Goal: Transaction & Acquisition: Purchase product/service

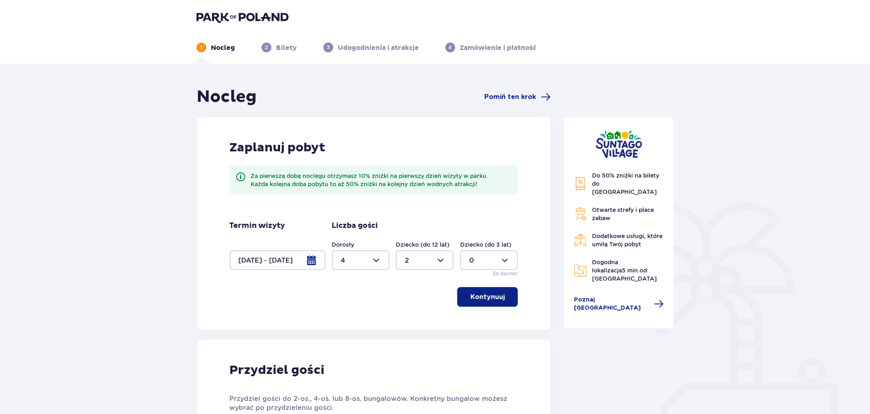
click at [222, 10] on header "1 Nocleg 2 Bilety 3 Udogodnienia i atrakcje 4 Zamówienie i płatność" at bounding box center [435, 32] width 870 height 64
click at [221, 14] on img at bounding box center [242, 16] width 92 height 11
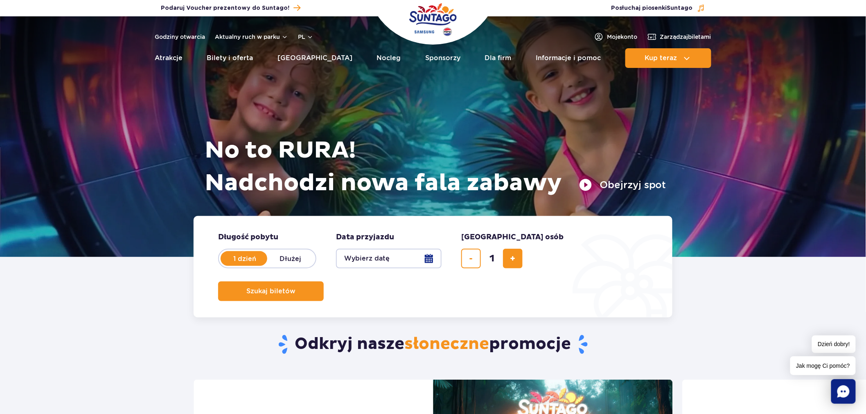
drag, startPoint x: 607, startPoint y: 320, endPoint x: 610, endPoint y: 171, distance: 149.0
click at [607, 318] on div "Odkryj nasze słoneczne promocje" at bounding box center [433, 332] width 492 height 95
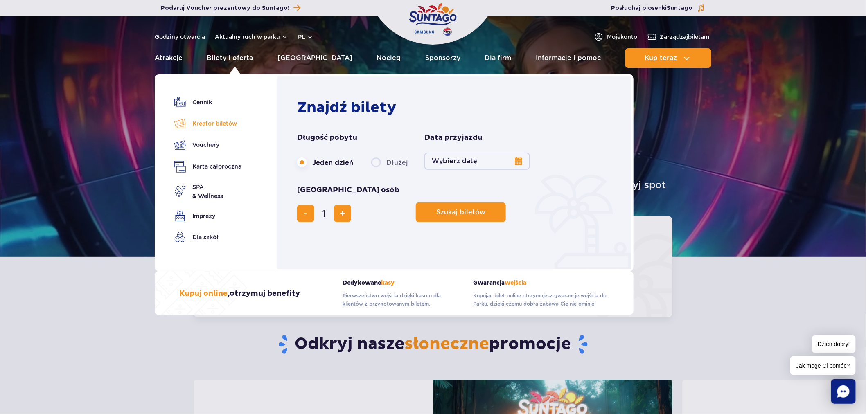
click at [209, 123] on link "Kreator biletów" at bounding box center [207, 123] width 67 height 11
click at [208, 165] on link "Karta całoroczna" at bounding box center [207, 167] width 67 height 12
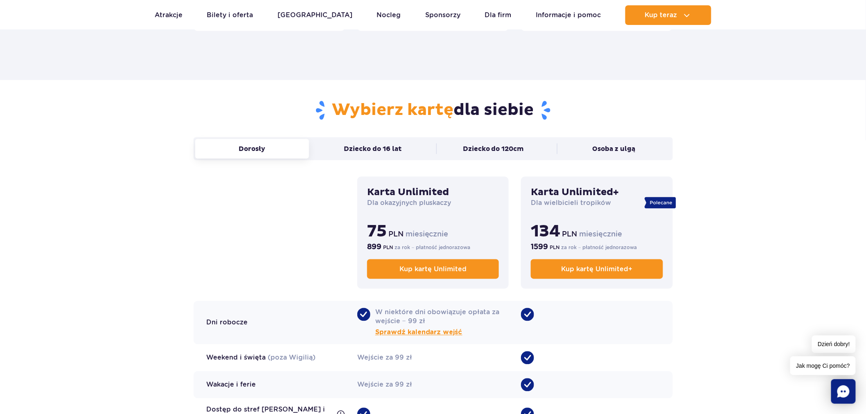
scroll to position [546, 0]
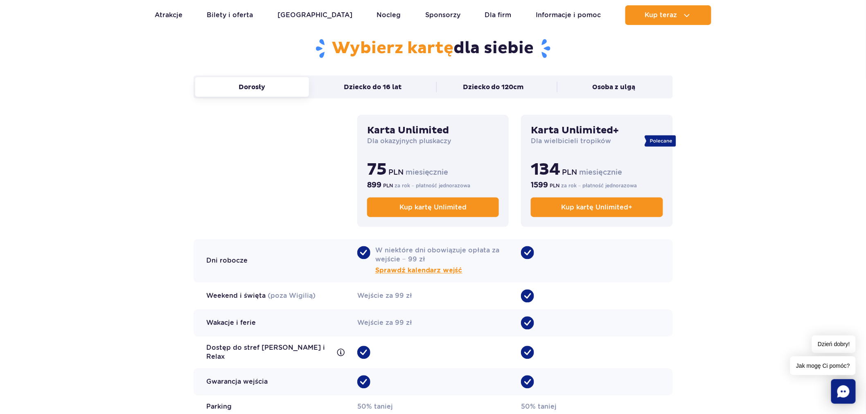
click at [281, 144] on div "Dorosły Dziecko do 16 lat Dziecko do 120cm Osoba z ulgą Dorosły Karta Unlimited…" at bounding box center [433, 263] width 479 height 375
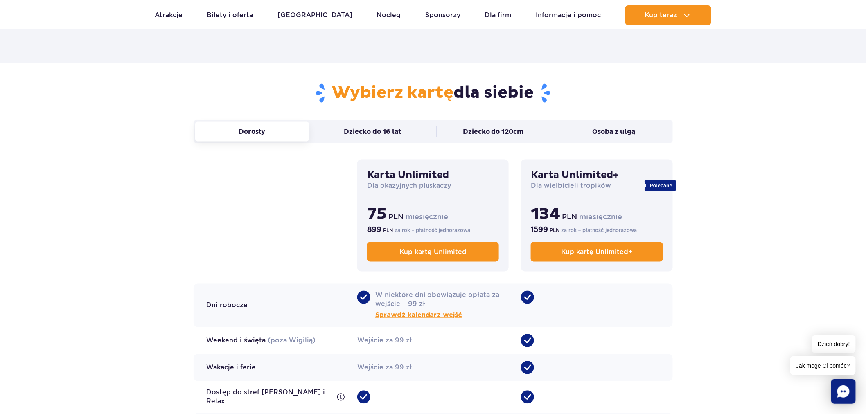
scroll to position [500, 0]
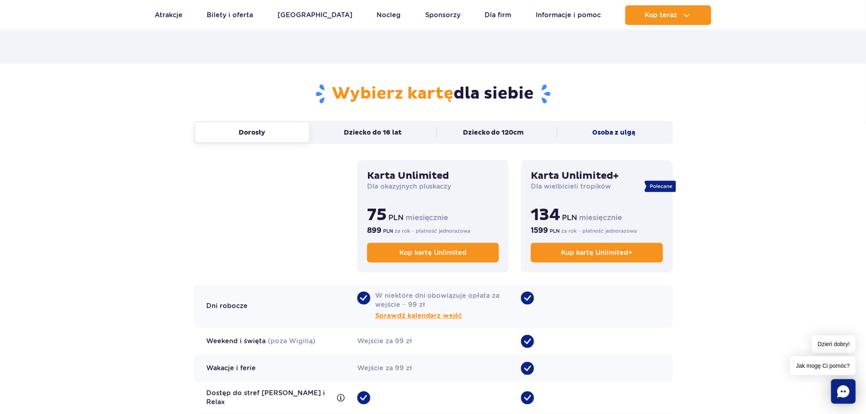
click at [617, 134] on button "Osoba z ulgą" at bounding box center [614, 133] width 114 height 20
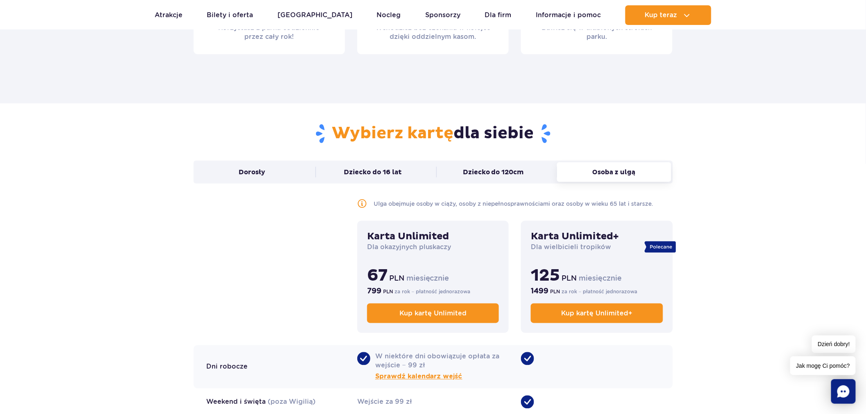
scroll to position [409, 0]
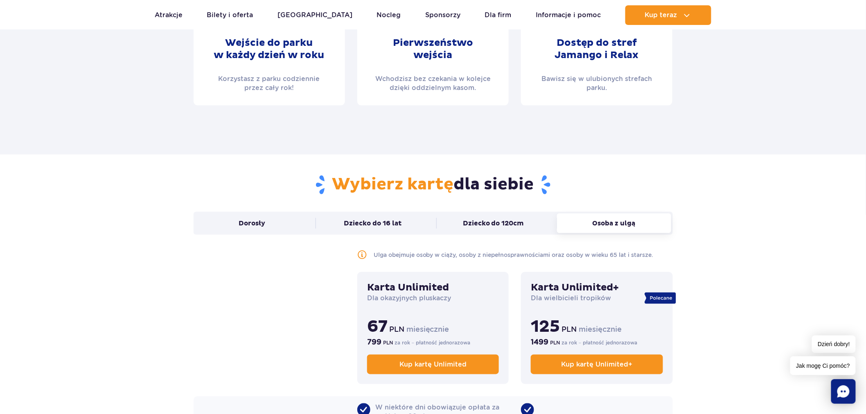
drag, startPoint x: 536, startPoint y: 181, endPoint x: 338, endPoint y: 184, distance: 198.1
click at [338, 184] on h2 "Wybierz kartę dla siebie" at bounding box center [433, 184] width 479 height 21
click at [338, 184] on span "Wybierz kartę" at bounding box center [393, 184] width 122 height 20
drag, startPoint x: 338, startPoint y: 184, endPoint x: 515, endPoint y: 183, distance: 176.4
click at [515, 183] on h2 "Wybierz kartę dla siebie" at bounding box center [433, 184] width 479 height 21
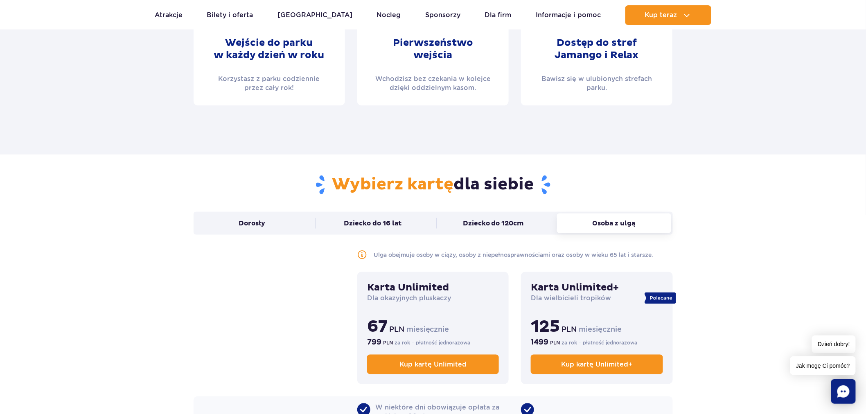
click at [515, 183] on h2 "Wybierz kartę dla siebie" at bounding box center [433, 184] width 479 height 21
drag, startPoint x: 515, startPoint y: 183, endPoint x: 373, endPoint y: 182, distance: 142.0
click at [374, 182] on h2 "Wybierz kartę dla siebie" at bounding box center [433, 184] width 479 height 21
click at [372, 182] on span "Wybierz kartę" at bounding box center [393, 184] width 122 height 20
drag, startPoint x: 372, startPoint y: 182, endPoint x: 510, endPoint y: 186, distance: 138.4
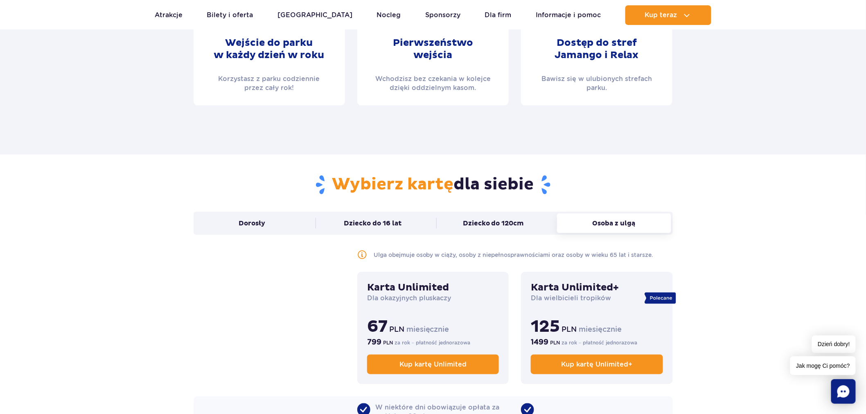
click at [510, 186] on h2 "Wybierz kartę dla siebie" at bounding box center [433, 184] width 479 height 21
drag, startPoint x: 510, startPoint y: 186, endPoint x: 357, endPoint y: 185, distance: 152.7
click at [357, 185] on h2 "Wybierz kartę dla siebie" at bounding box center [433, 184] width 479 height 21
click at [357, 185] on span "Wybierz kartę" at bounding box center [393, 184] width 122 height 20
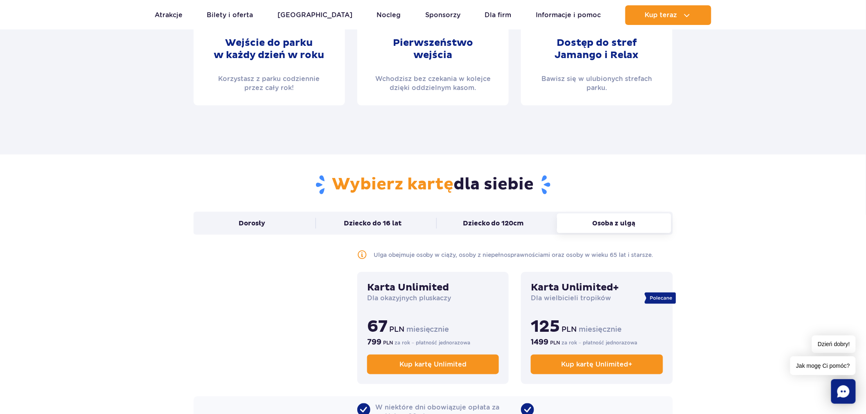
drag, startPoint x: 357, startPoint y: 185, endPoint x: 492, endPoint y: 186, distance: 135.1
click at [492, 186] on h2 "Wybierz kartę dla siebie" at bounding box center [433, 184] width 479 height 21
click at [494, 185] on h2 "Wybierz kartę dla siebie" at bounding box center [433, 184] width 479 height 21
drag, startPoint x: 494, startPoint y: 185, endPoint x: 371, endPoint y: 184, distance: 123.6
click at [371, 184] on h2 "Wybierz kartę dla siebie" at bounding box center [433, 184] width 479 height 21
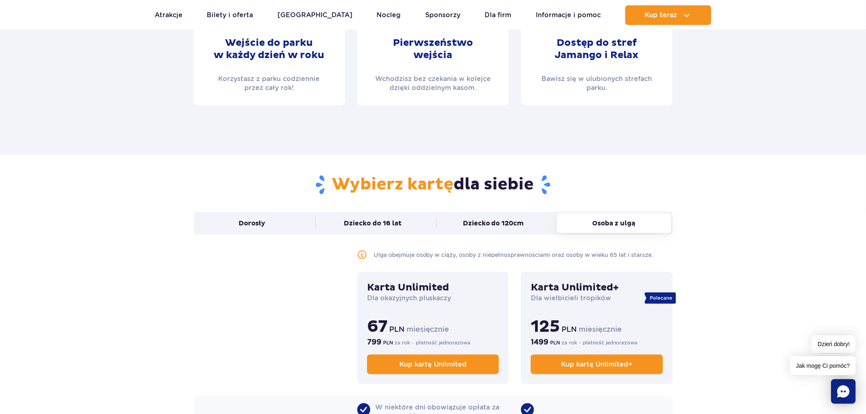
click at [371, 184] on span "Wybierz kartę" at bounding box center [393, 184] width 122 height 20
drag, startPoint x: 371, startPoint y: 184, endPoint x: 496, endPoint y: 183, distance: 124.8
click at [495, 184] on h2 "Wybierz kartę dla siebie" at bounding box center [433, 184] width 479 height 21
click at [496, 183] on h2 "Wybierz kartę dla siebie" at bounding box center [433, 184] width 479 height 21
drag, startPoint x: 496, startPoint y: 183, endPoint x: 363, endPoint y: 181, distance: 133.1
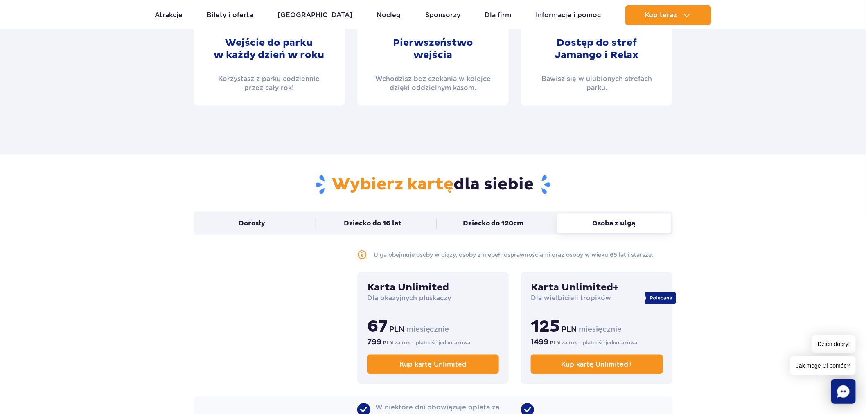
click at [363, 181] on h2 "Wybierz kartę dla siebie" at bounding box center [433, 184] width 479 height 21
click at [362, 181] on span "Wybierz kartę" at bounding box center [393, 184] width 122 height 20
drag, startPoint x: 362, startPoint y: 181, endPoint x: 497, endPoint y: 186, distance: 134.4
click at [497, 186] on h2 "Wybierz kartę dla siebie" at bounding box center [433, 184] width 479 height 21
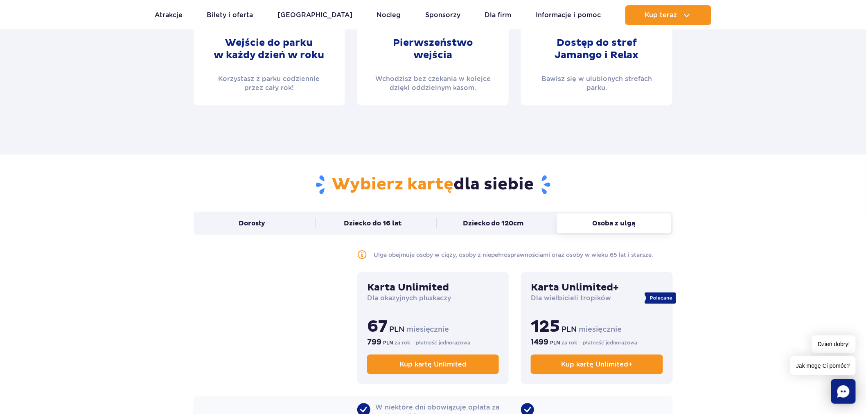
drag, startPoint x: 497, startPoint y: 186, endPoint x: 342, endPoint y: 179, distance: 154.9
click at [342, 179] on h2 "Wybierz kartę dla siebie" at bounding box center [433, 184] width 479 height 21
click at [342, 179] on span "Wybierz kartę" at bounding box center [393, 184] width 122 height 20
drag, startPoint x: 342, startPoint y: 179, endPoint x: 495, endPoint y: 186, distance: 153.7
click at [495, 186] on h2 "Wybierz kartę dla siebie" at bounding box center [433, 184] width 479 height 21
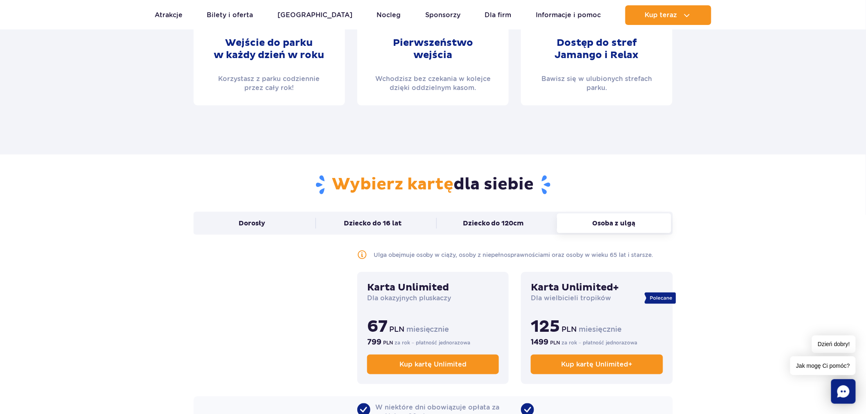
click at [495, 186] on h2 "Wybierz kartę dla siebie" at bounding box center [433, 184] width 479 height 21
drag, startPoint x: 495, startPoint y: 186, endPoint x: 364, endPoint y: 179, distance: 131.2
click at [364, 179] on h2 "Wybierz kartę dla siebie" at bounding box center [433, 184] width 479 height 21
click at [364, 178] on span "Wybierz kartę" at bounding box center [393, 184] width 122 height 20
drag, startPoint x: 363, startPoint y: 178, endPoint x: 524, endPoint y: 186, distance: 160.6
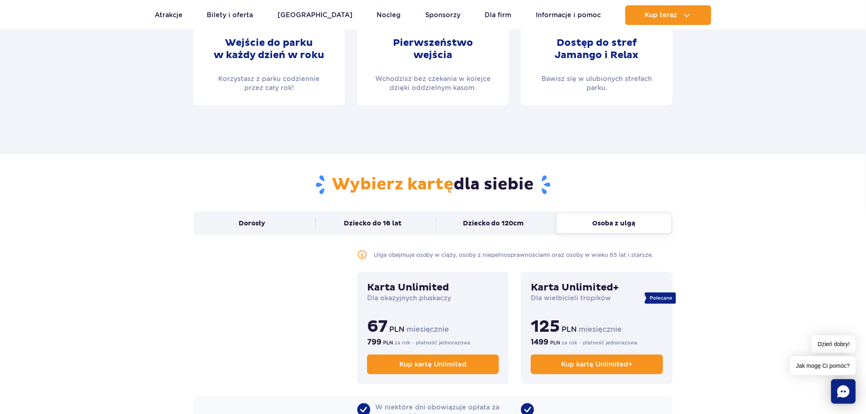
click at [524, 186] on h2 "Wybierz kartę dla siebie" at bounding box center [433, 184] width 479 height 21
drag, startPoint x: 524, startPoint y: 186, endPoint x: 356, endPoint y: 181, distance: 167.9
click at [356, 181] on h2 "Wybierz kartę dla siebie" at bounding box center [433, 184] width 479 height 21
click at [354, 180] on span "Wybierz kartę" at bounding box center [393, 184] width 122 height 20
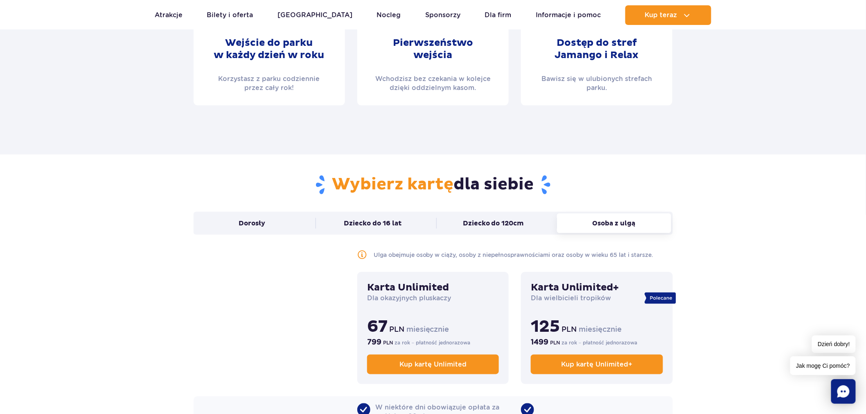
drag, startPoint x: 354, startPoint y: 179, endPoint x: 500, endPoint y: 186, distance: 145.5
click at [500, 186] on h2 "Wybierz kartę dla siebie" at bounding box center [433, 184] width 479 height 21
drag, startPoint x: 500, startPoint y: 186, endPoint x: 364, endPoint y: 181, distance: 135.6
click at [364, 181] on h2 "Wybierz kartę dla siebie" at bounding box center [433, 184] width 479 height 21
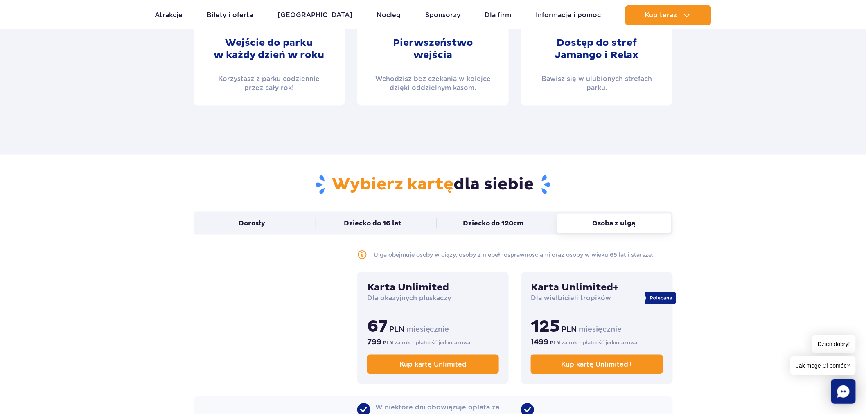
click at [364, 181] on span "Wybierz kartę" at bounding box center [393, 184] width 122 height 20
drag, startPoint x: 364, startPoint y: 181, endPoint x: 472, endPoint y: 185, distance: 107.7
click at [472, 185] on h2 "Wybierz kartę dla siebie" at bounding box center [433, 184] width 479 height 21
click at [291, 300] on div "Dorosły Dziecko do 16 lat Dziecko do 120cm Osoba z ulgą Dorosły Ulga obejmuje o…" at bounding box center [433, 410] width 479 height 396
